Goal: Transaction & Acquisition: Purchase product/service

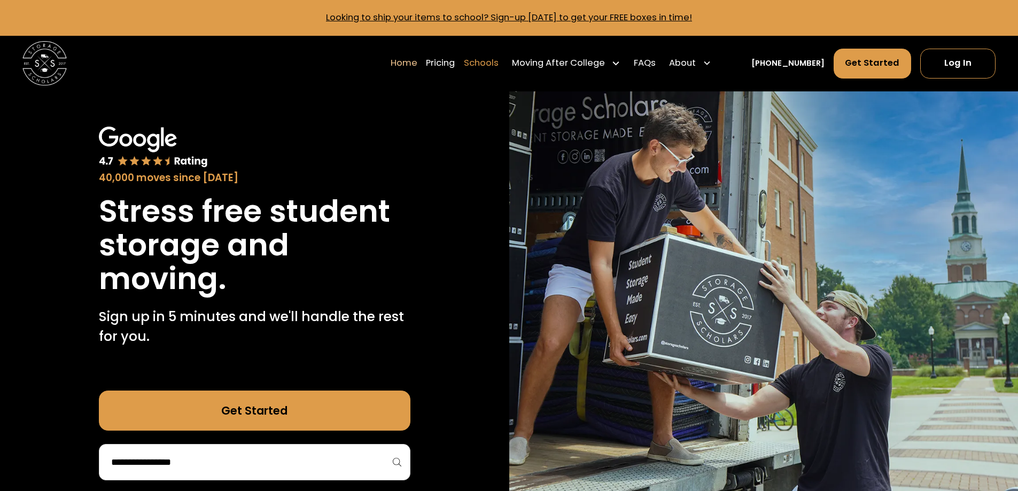
click at [499, 59] on link "Schools" at bounding box center [481, 63] width 35 height 31
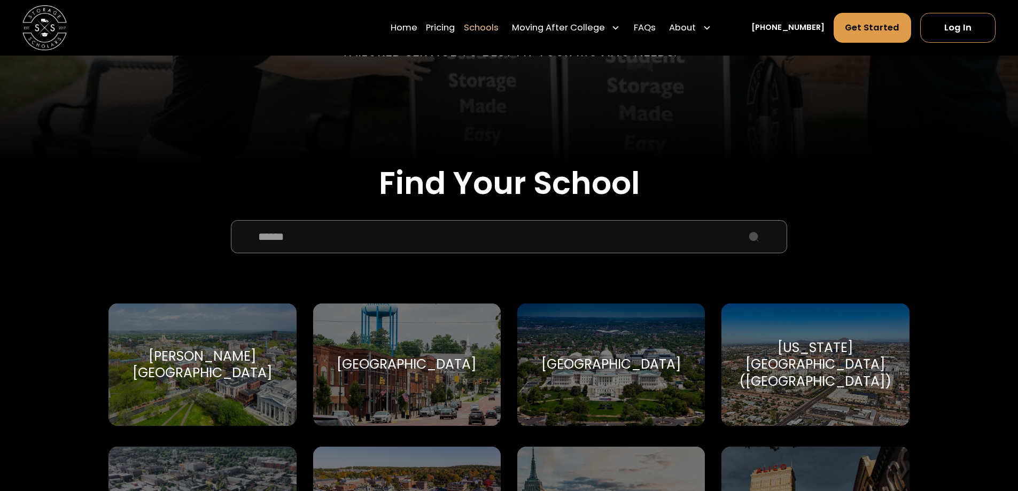
scroll to position [267, 0]
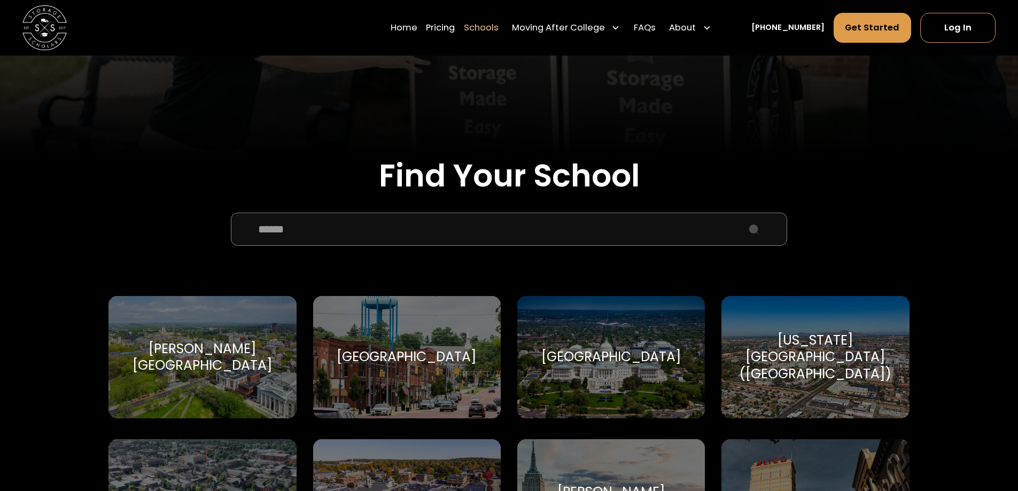
click at [518, 225] on input "School Select Form" at bounding box center [509, 229] width 556 height 33
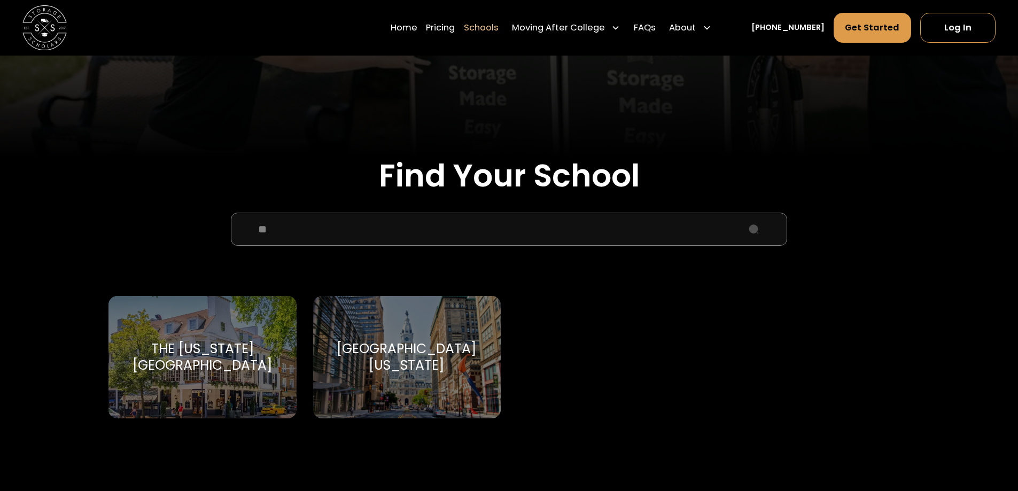
type input "*"
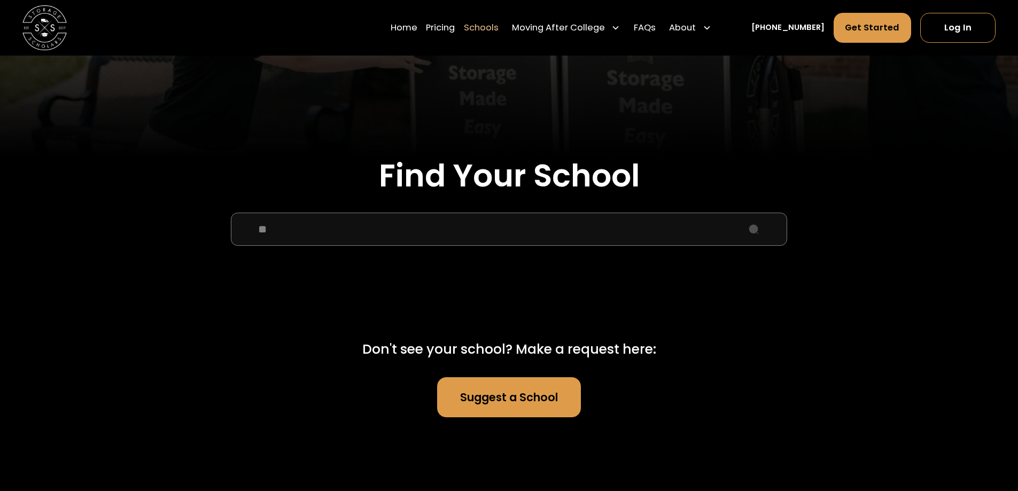
type input "*"
type input "*****"
click at [509, 391] on link "Suggest a School" at bounding box center [508, 397] width 143 height 40
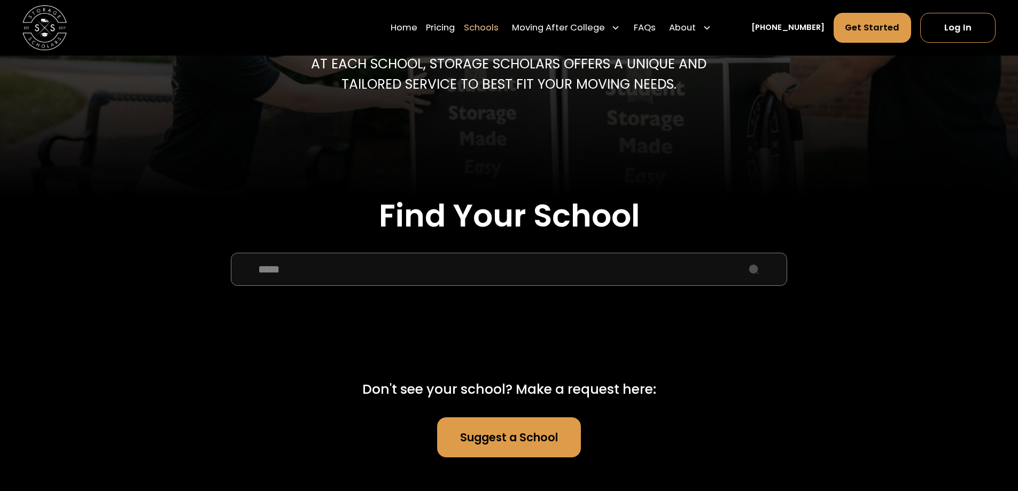
scroll to position [0, 0]
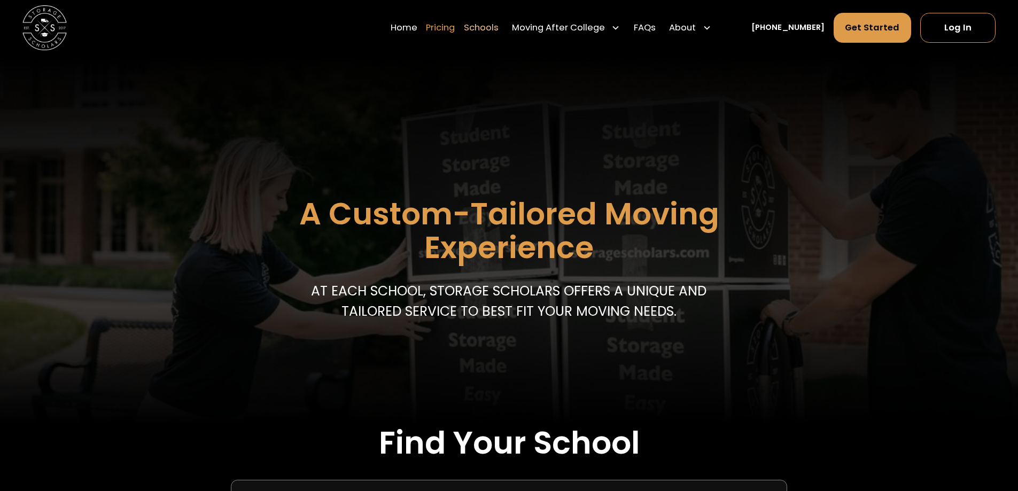
click at [455, 31] on link "Pricing" at bounding box center [440, 27] width 29 height 31
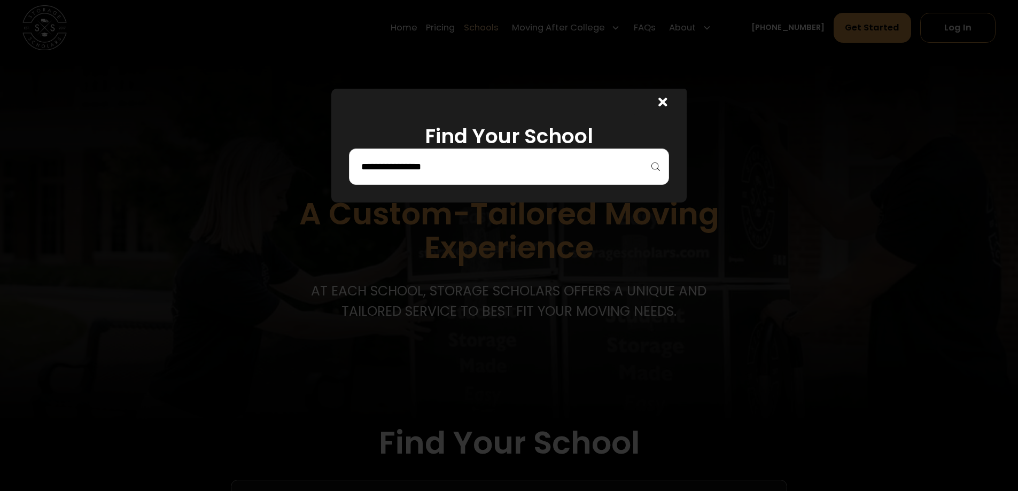
click at [579, 176] on div at bounding box center [509, 167] width 320 height 36
click at [591, 159] on input "search" at bounding box center [509, 167] width 298 height 18
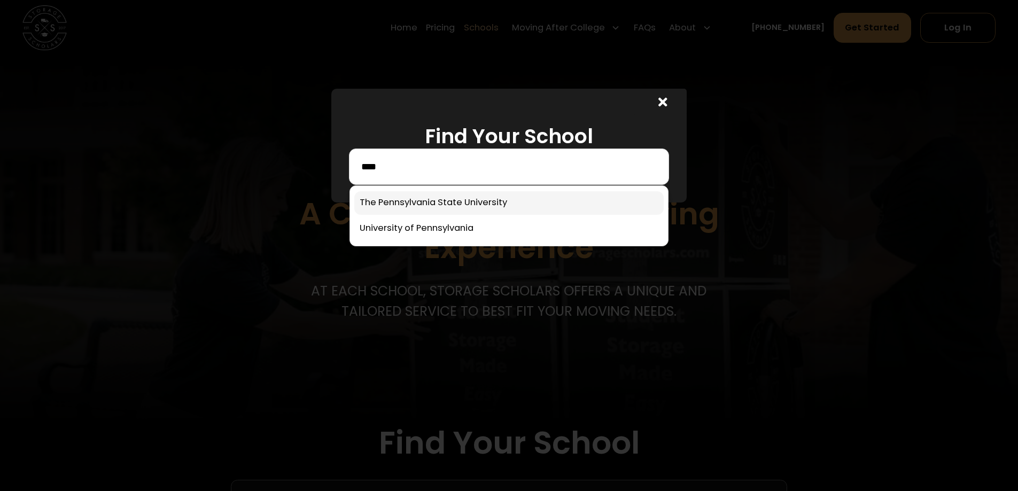
type input "****"
click at [476, 210] on link at bounding box center [508, 203] width 309 height 24
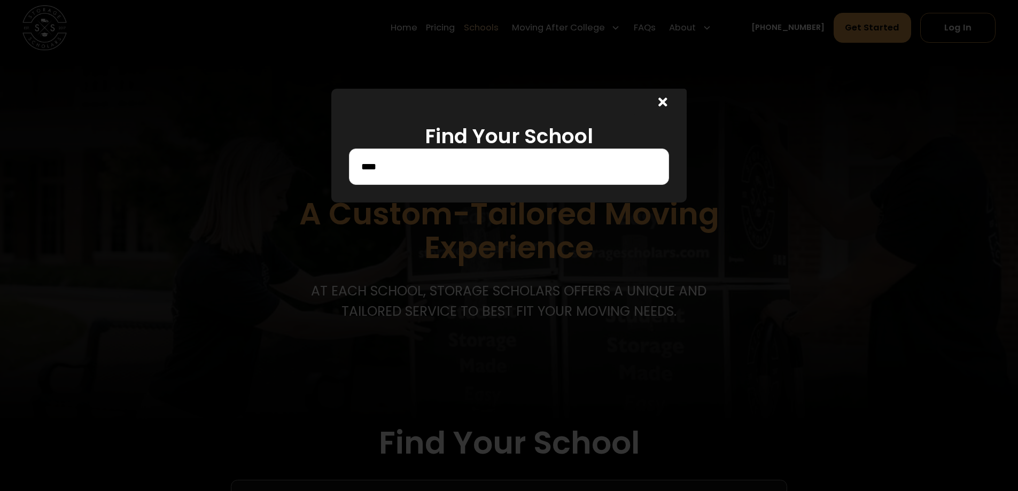
click at [597, 166] on input "****" at bounding box center [509, 167] width 298 height 18
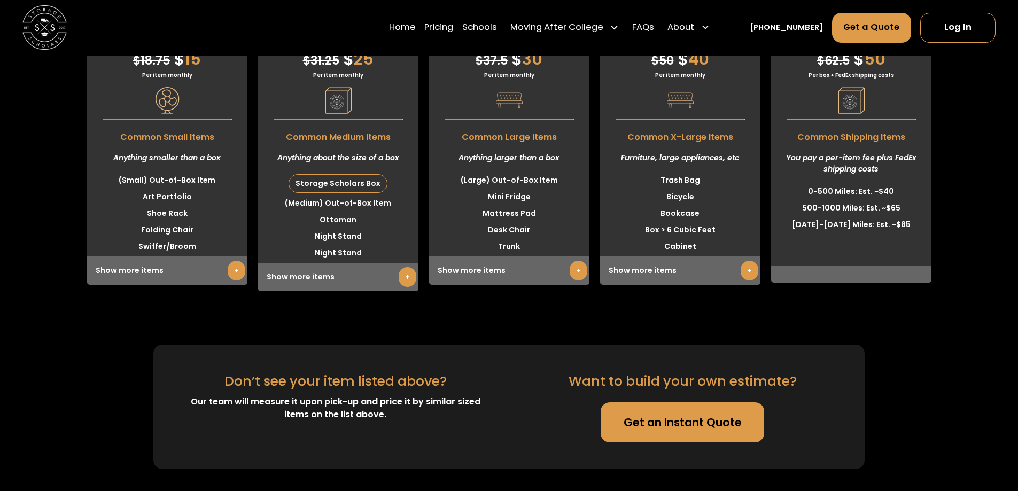
scroll to position [3042, 0]
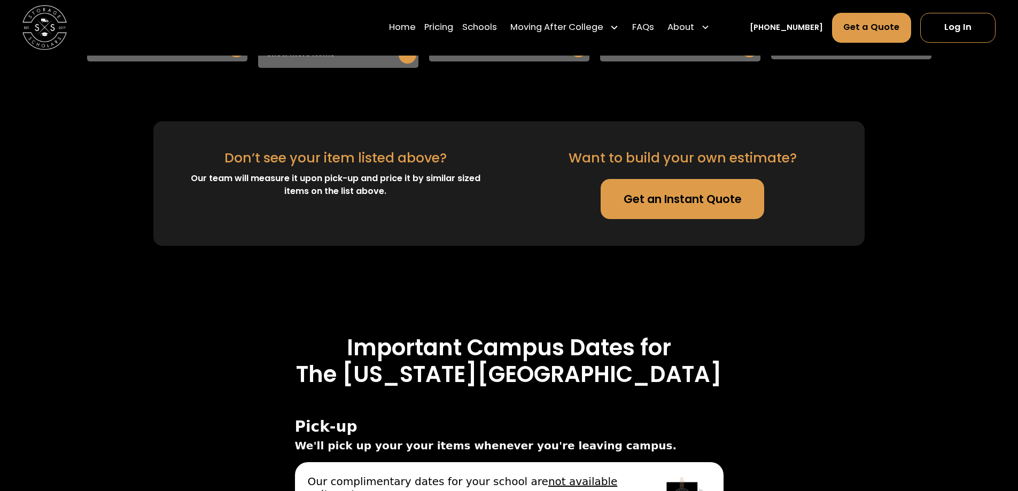
click at [686, 180] on link "Get an Instant Quote" at bounding box center [683, 199] width 164 height 40
